Goal: Information Seeking & Learning: Learn about a topic

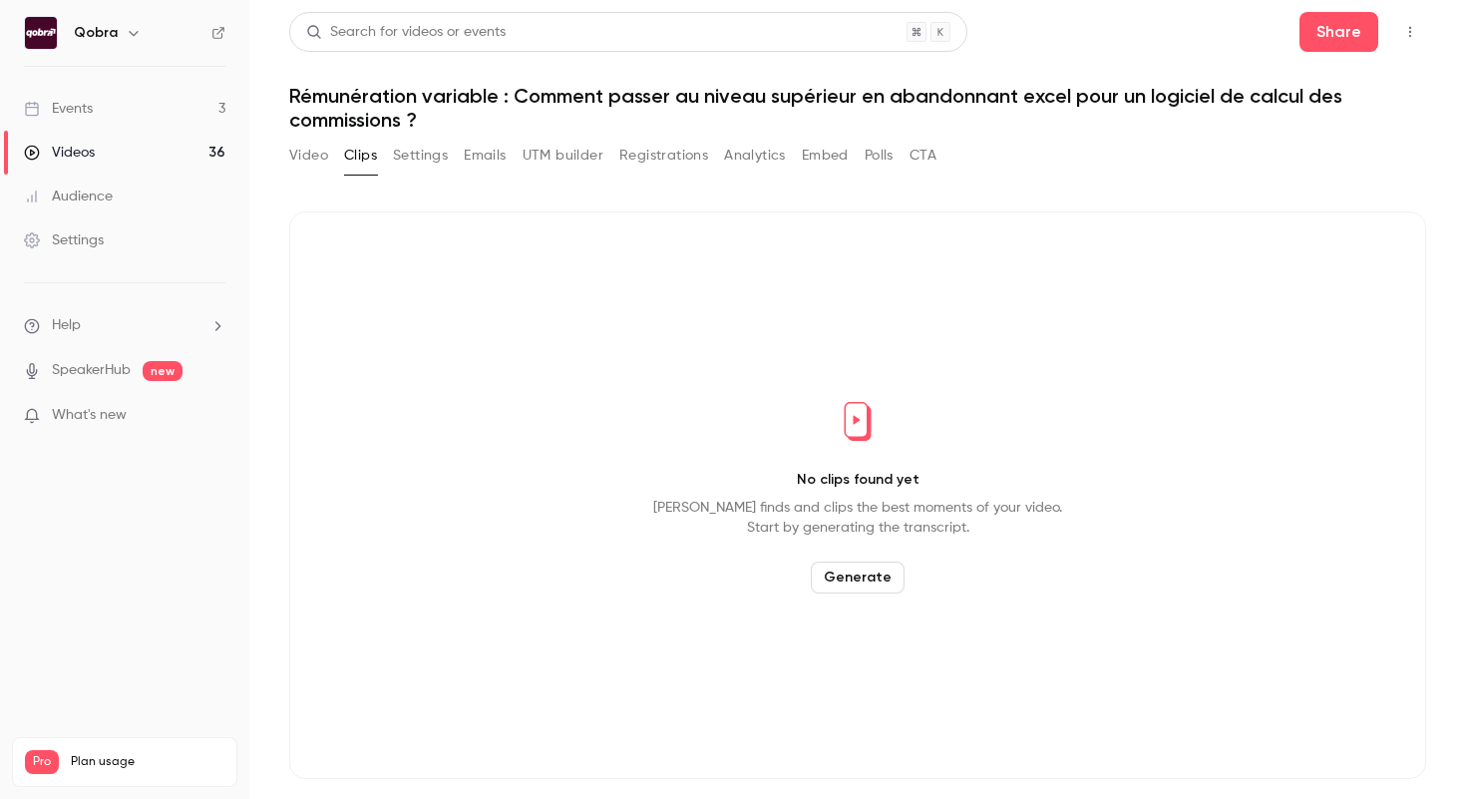
click at [190, 100] on link "Events 3" at bounding box center [124, 109] width 249 height 44
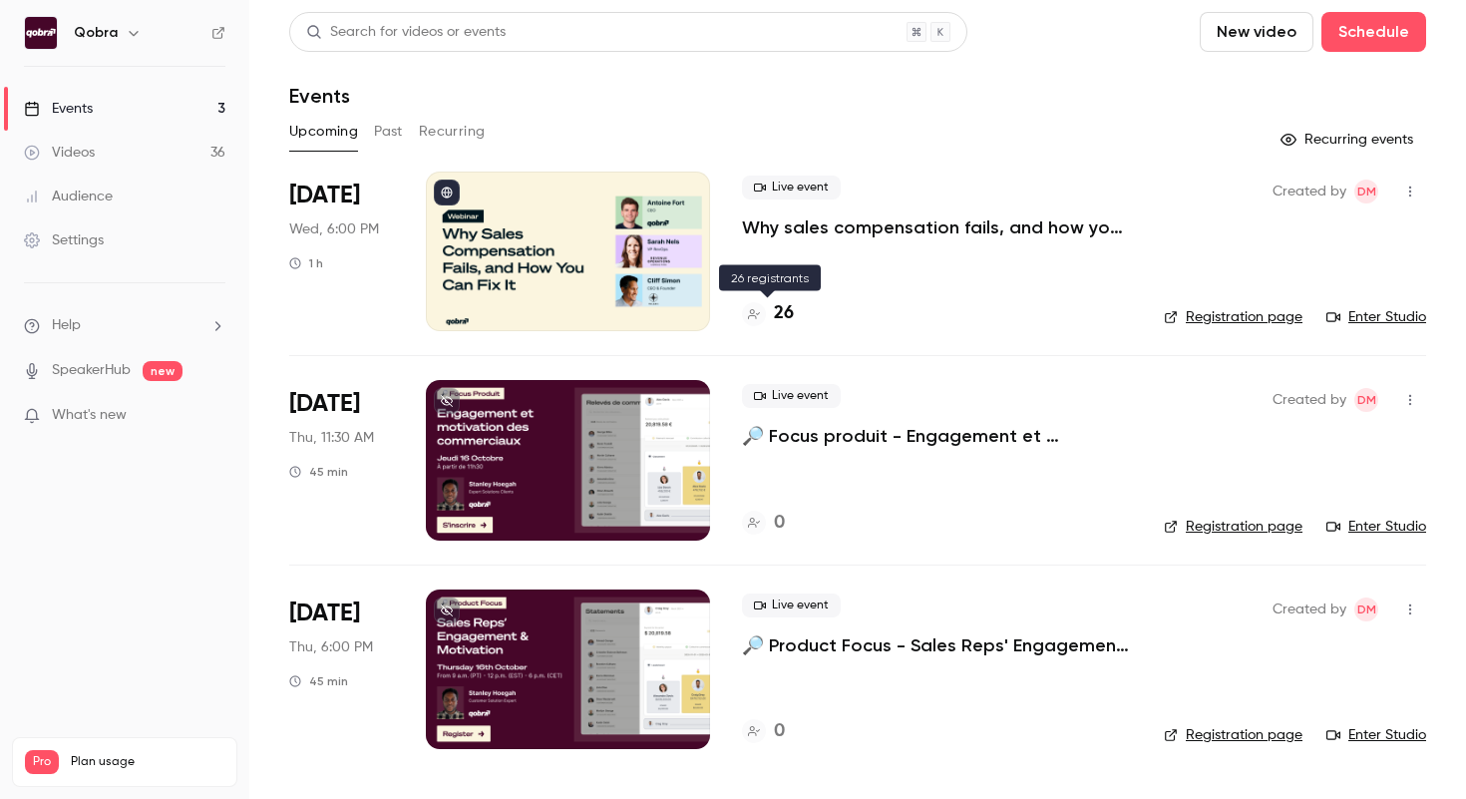
click at [780, 312] on h4 "26" at bounding box center [784, 313] width 20 height 27
